Goal: Task Accomplishment & Management: Manage account settings

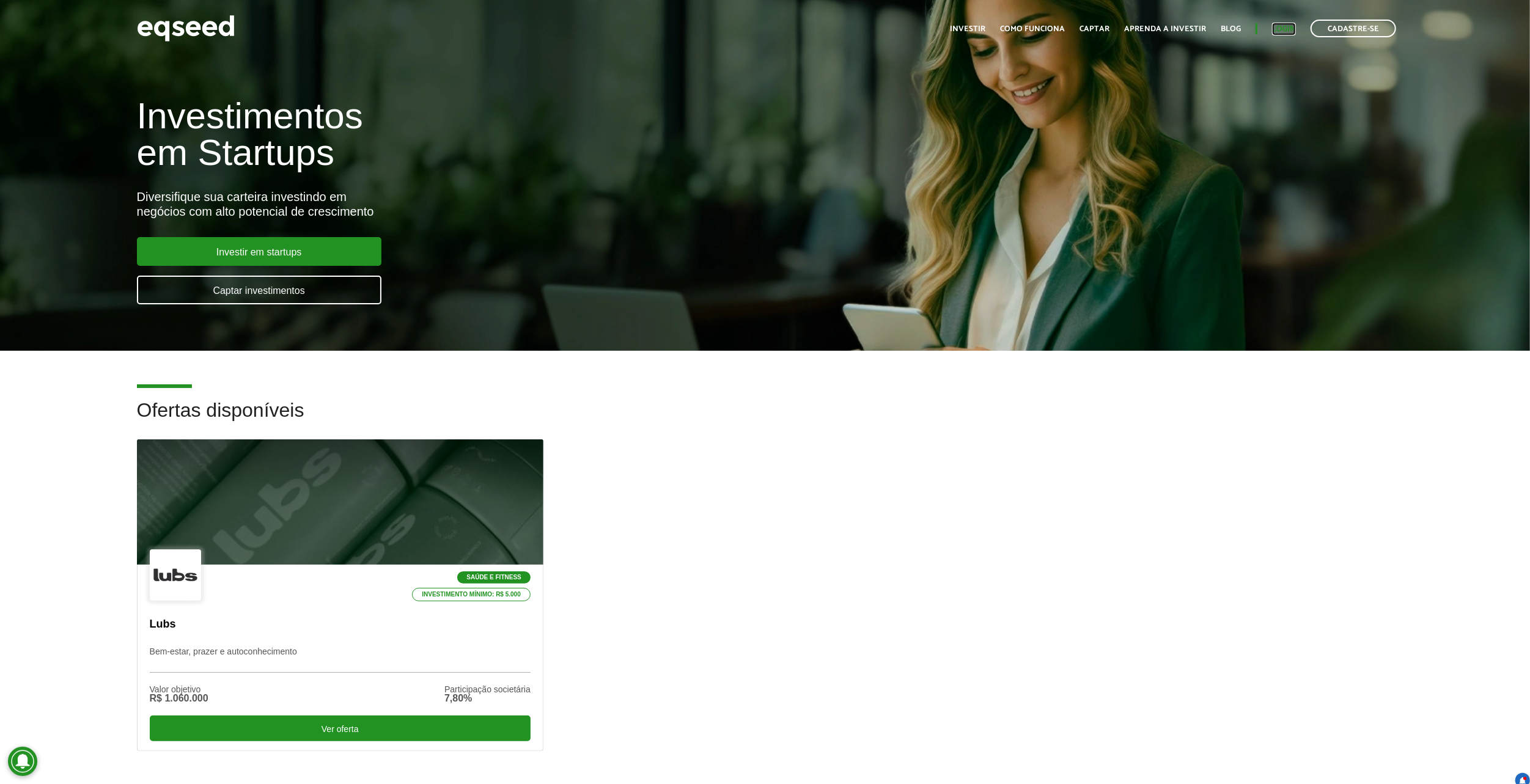
click at [1278, 27] on link "Login" at bounding box center [1284, 29] width 24 height 8
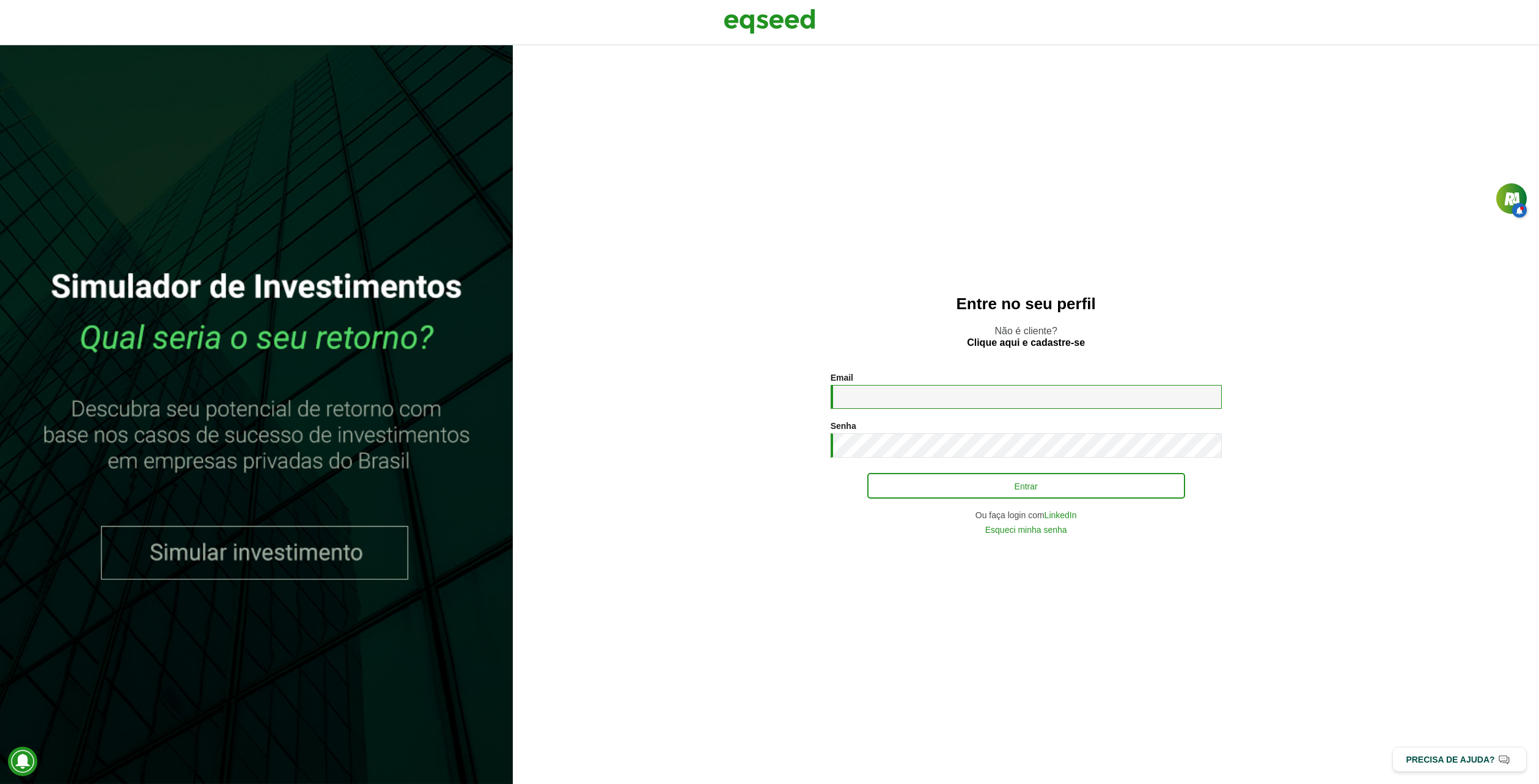
type input "**********"
click at [945, 483] on button "Entrar" at bounding box center [1026, 486] width 318 height 23
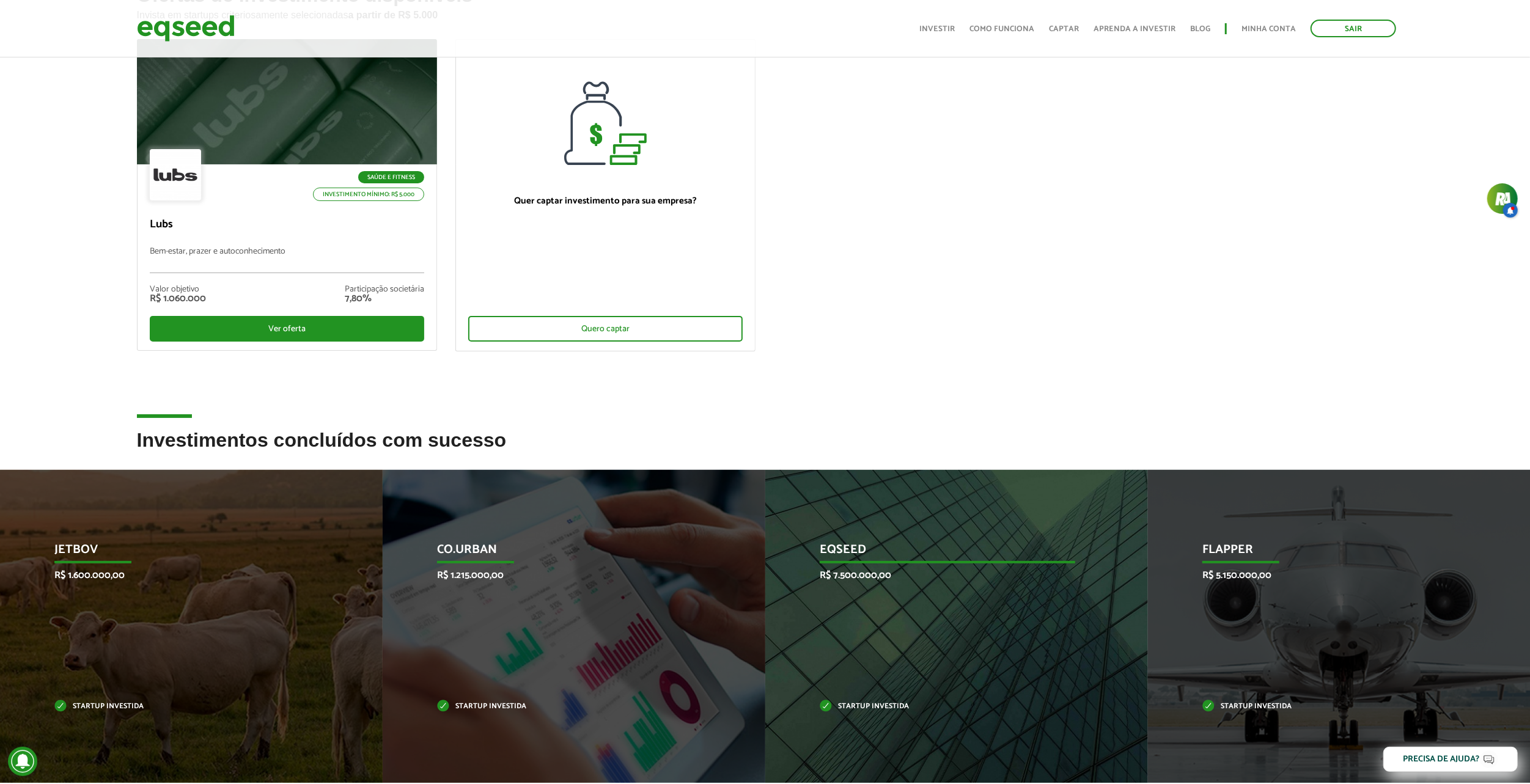
scroll to position [61, 0]
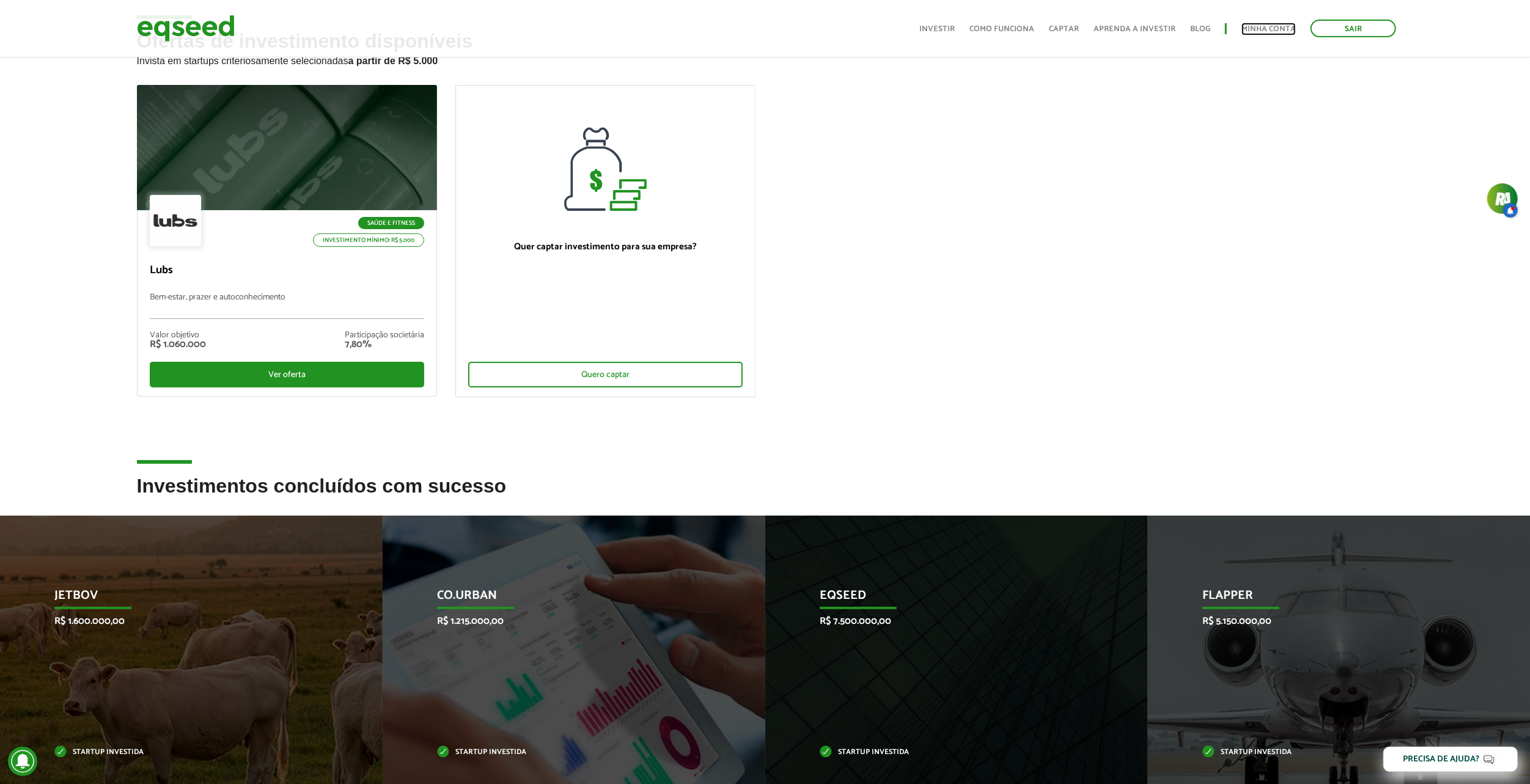
click at [1265, 25] on link "Minha conta" at bounding box center [1269, 29] width 55 height 8
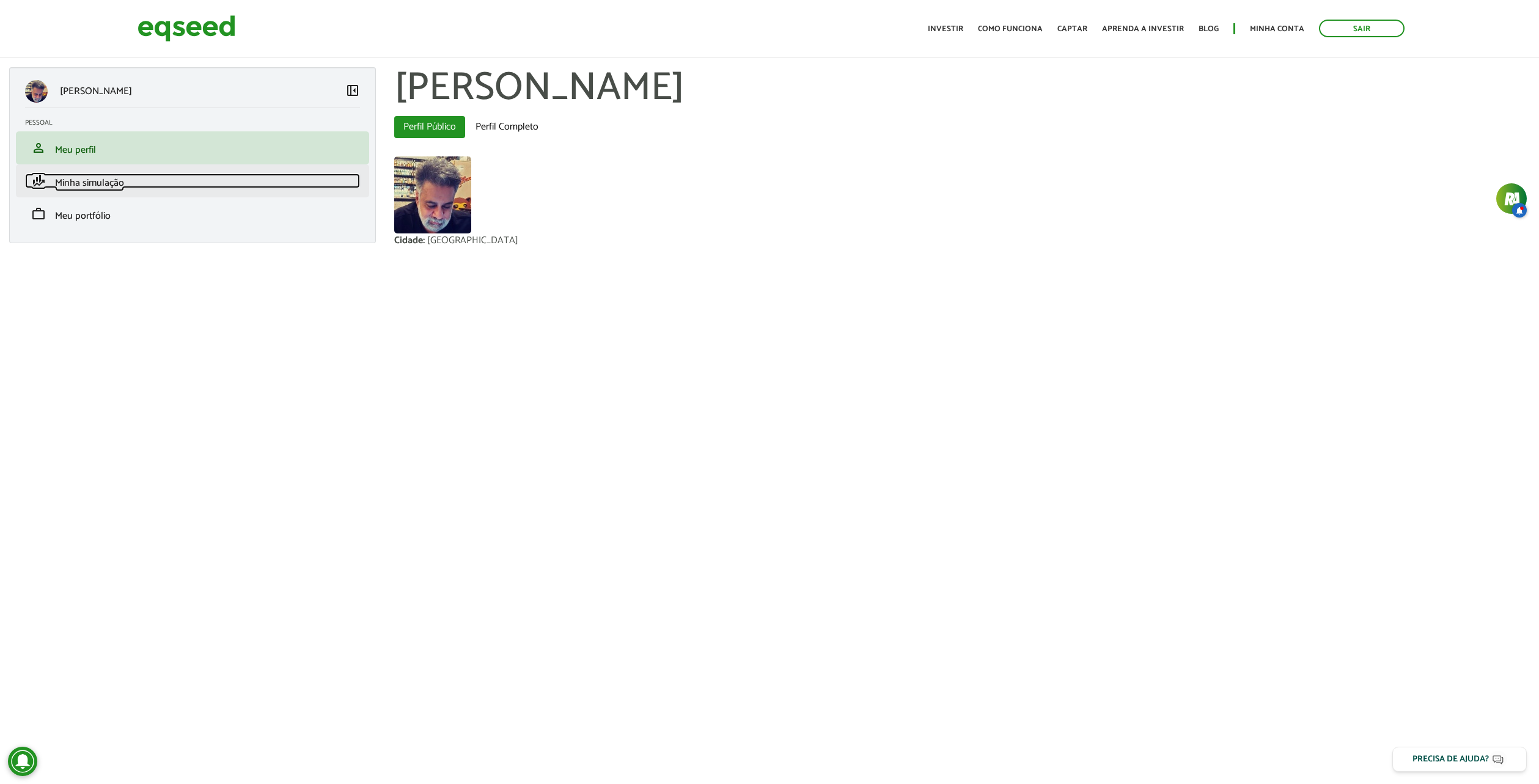
click at [139, 186] on link "finance_mode Minha simulação" at bounding box center [192, 181] width 335 height 15
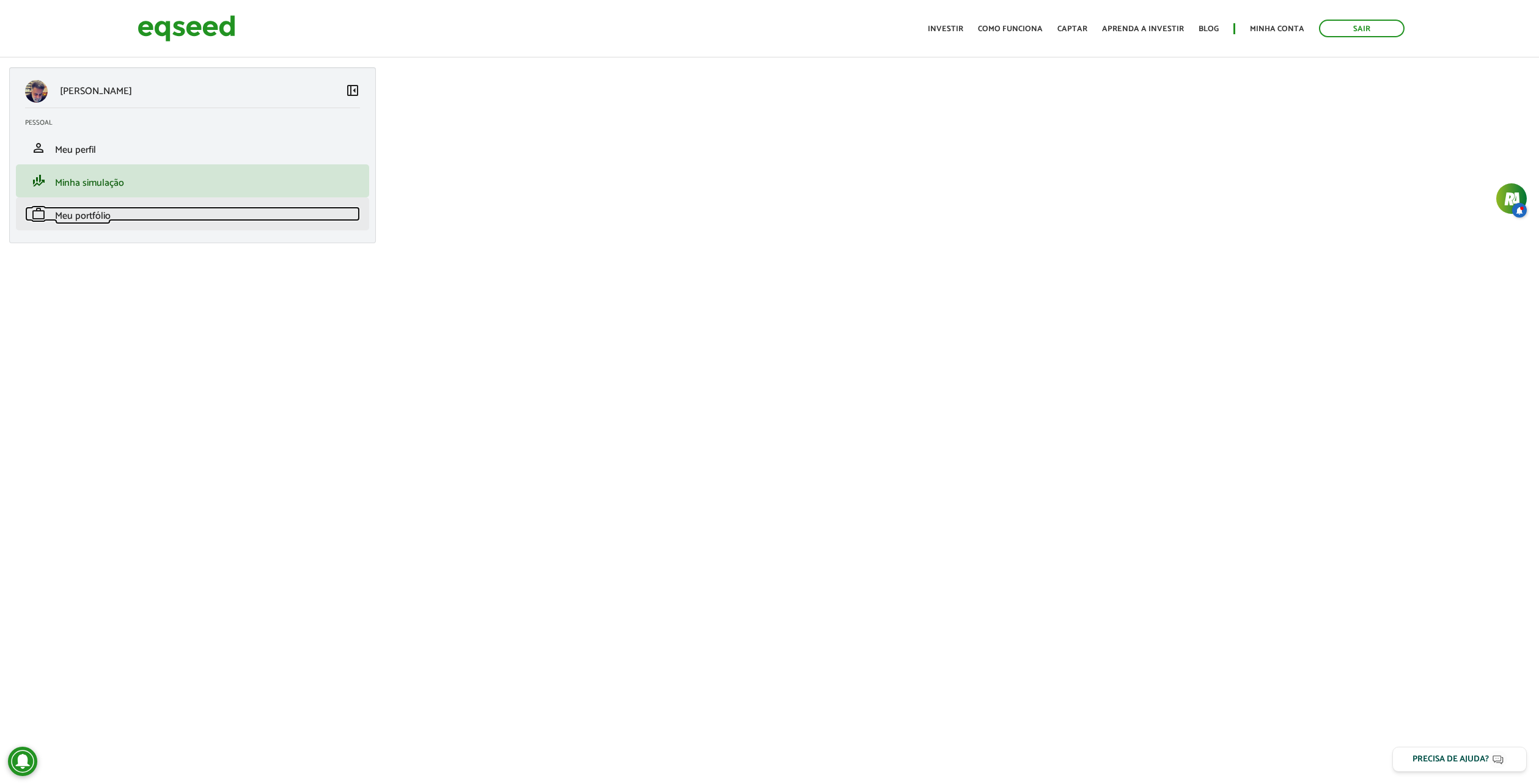
click at [71, 221] on span "Meu portfólio" at bounding box center [83, 216] width 56 height 16
